Goal: Navigation & Orientation: Find specific page/section

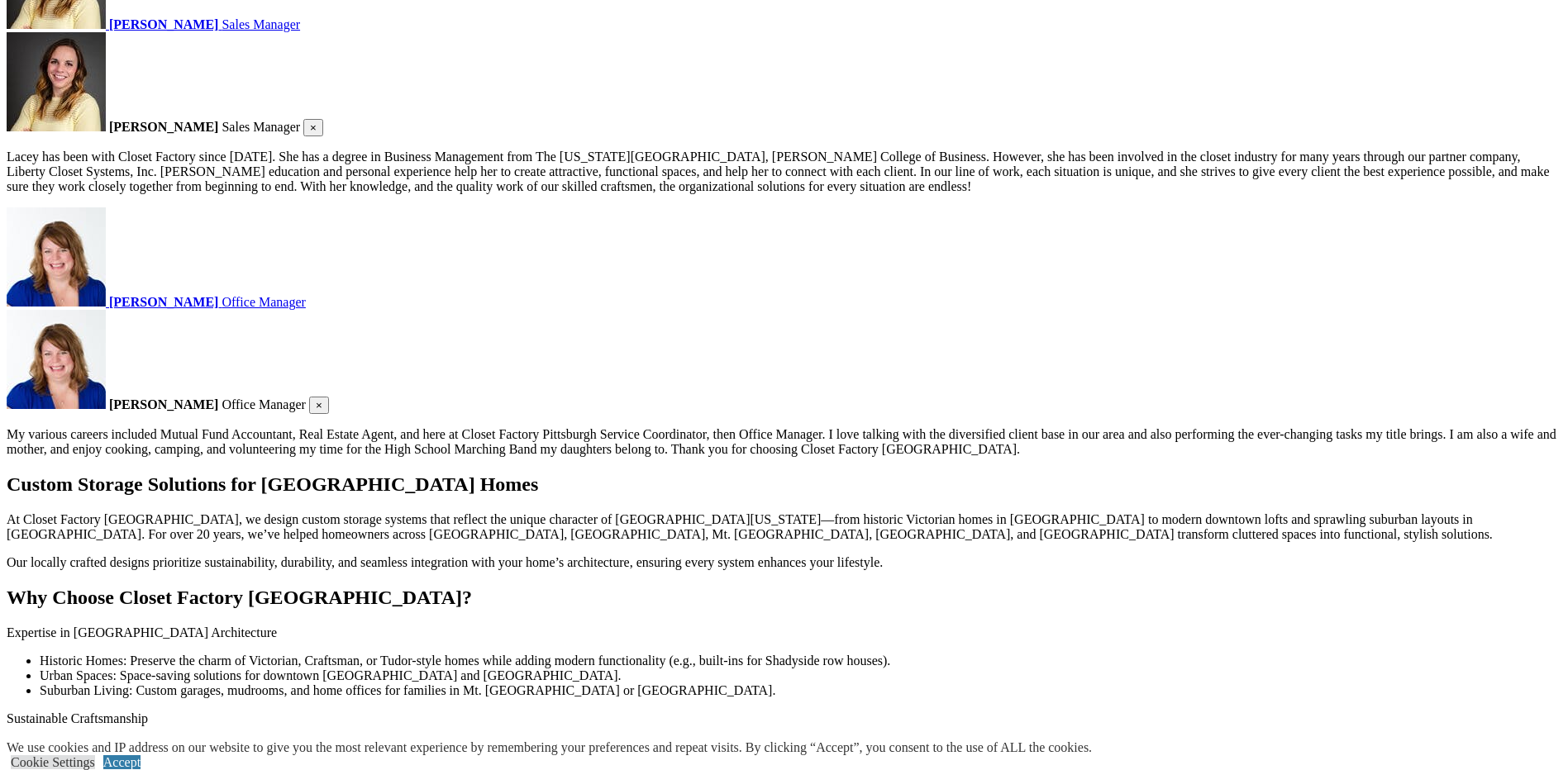
scroll to position [2975, 0]
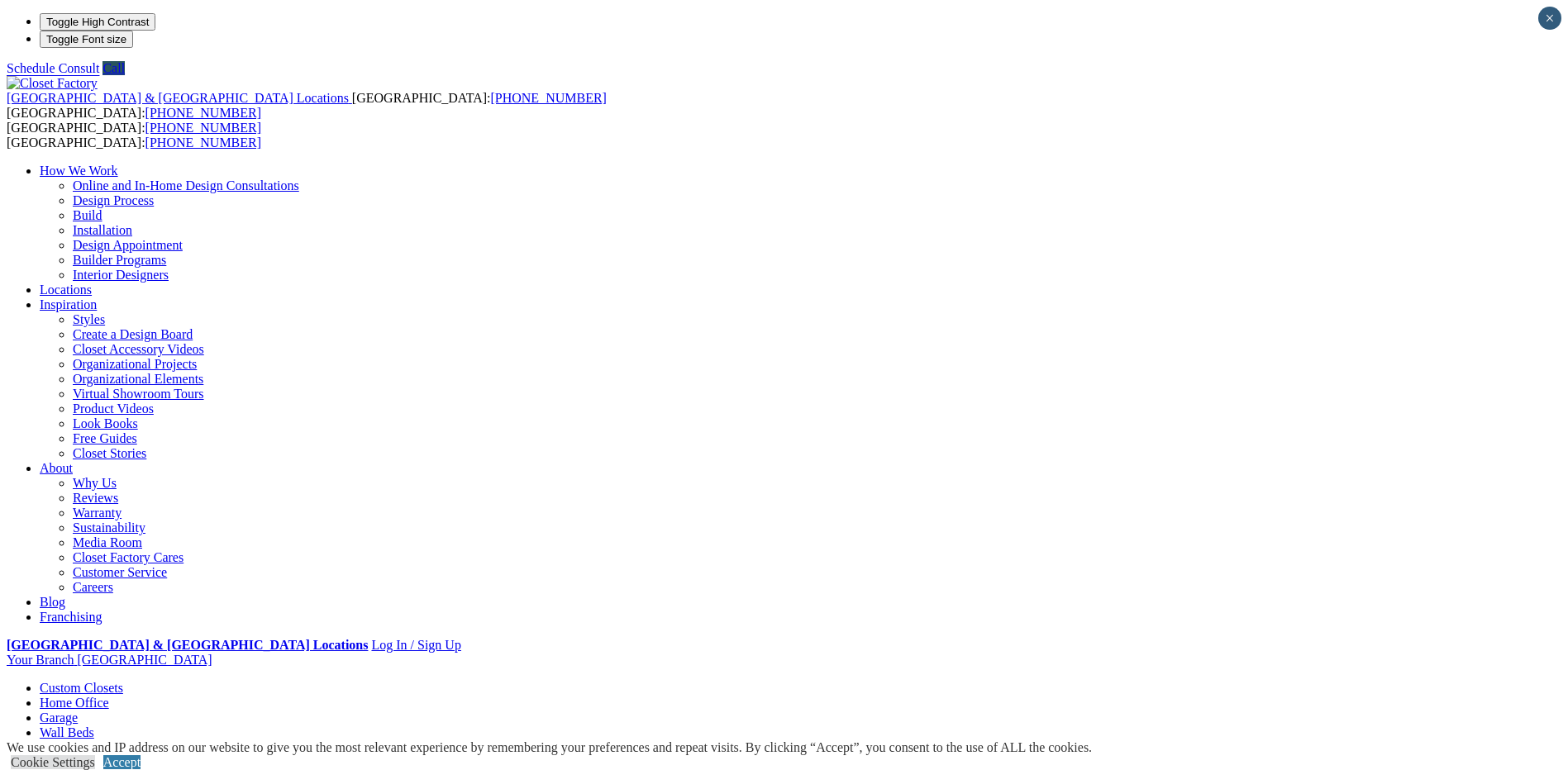
click at [109, 696] on link "Home Office" at bounding box center [74, 703] width 69 height 14
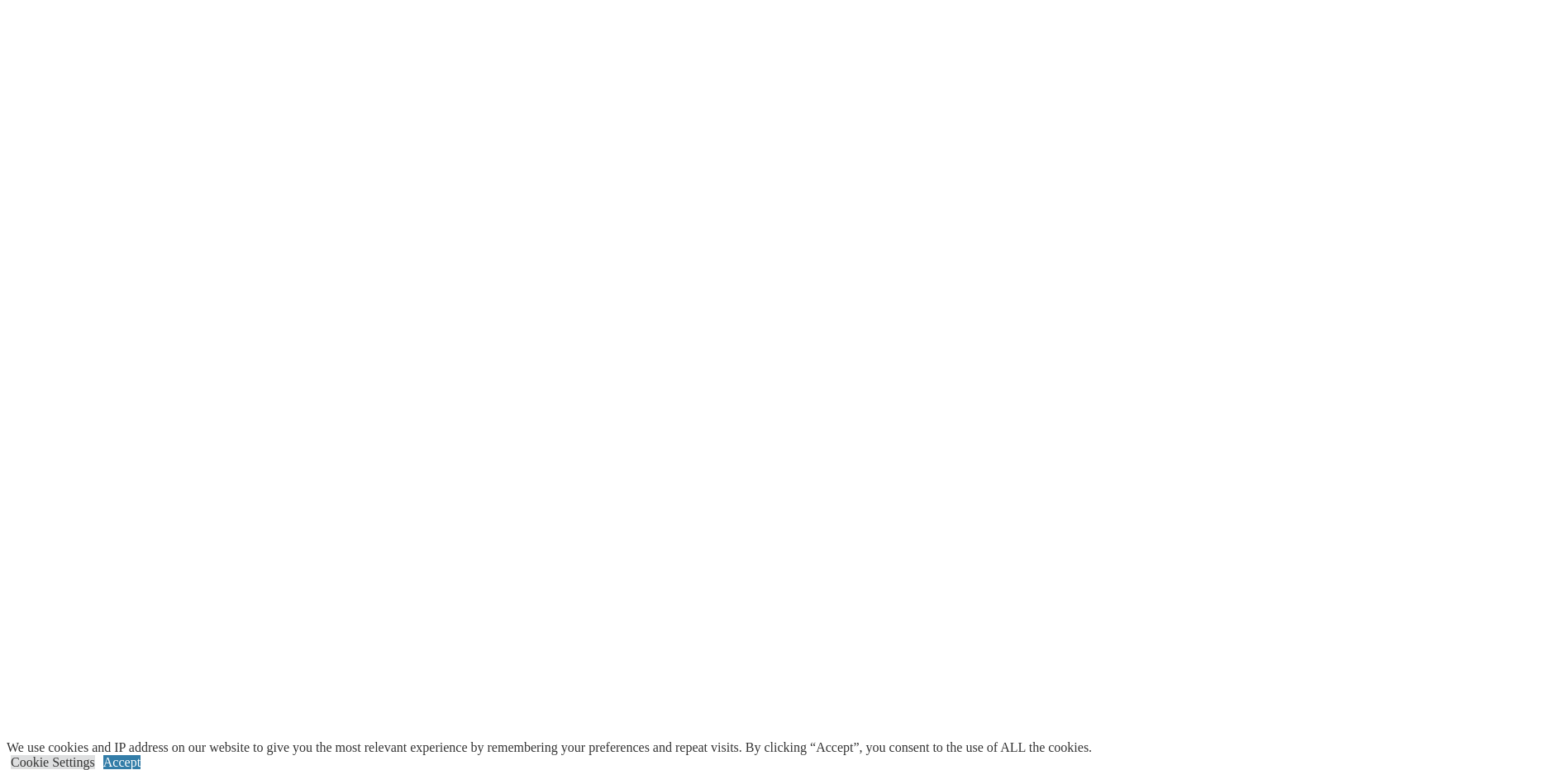
scroll to position [3140, 0]
